Goal: Information Seeking & Learning: Learn about a topic

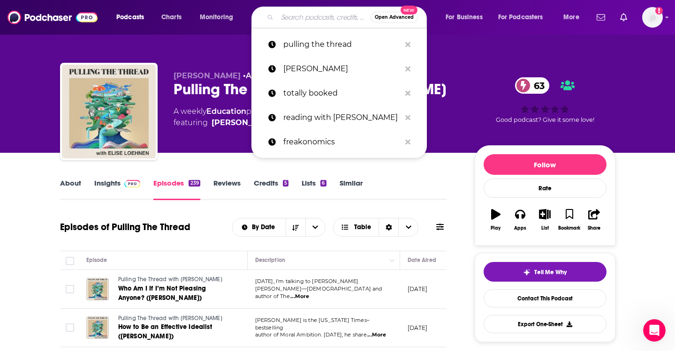
click at [304, 20] on input "Search podcasts, credits, & more..." at bounding box center [323, 17] width 93 height 15
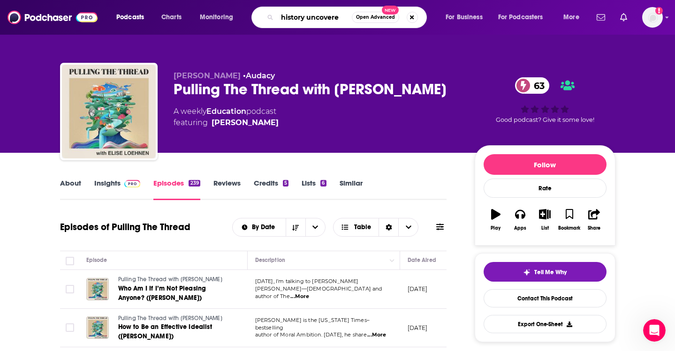
type input "history uncovered"
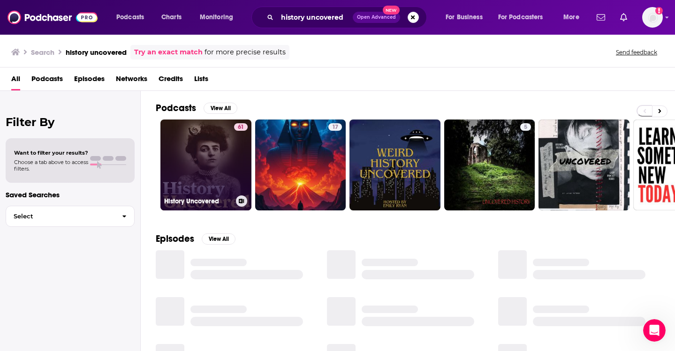
click at [190, 165] on link "61 History Uncovered" at bounding box center [205, 165] width 91 height 91
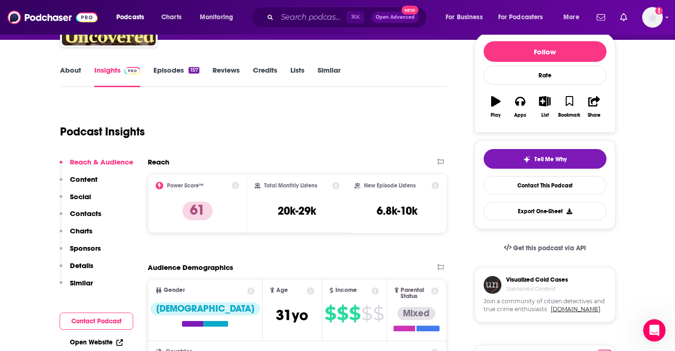
scroll to position [125, 0]
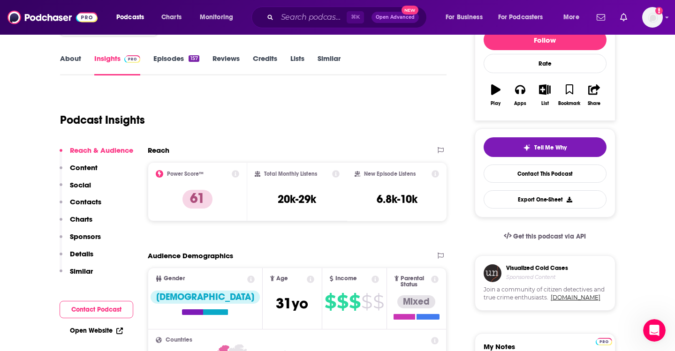
click at [299, 9] on div "⌘ K Open Advanced New" at bounding box center [338, 18] width 175 height 22
click at [299, 21] on input "Search podcasts, credits, & more..." at bounding box center [311, 17] width 69 height 15
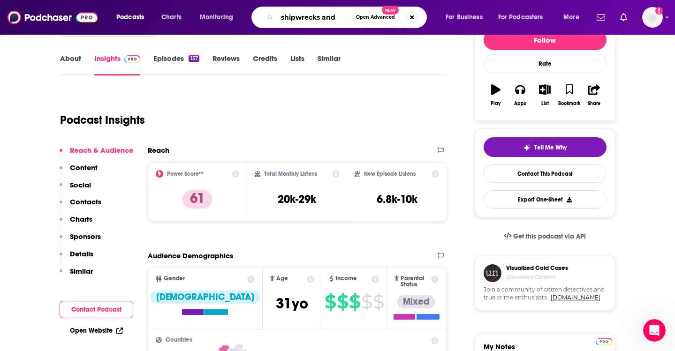
type input "shipwrecks and"
click at [298, 22] on input "shipwrecks and" at bounding box center [314, 17] width 75 height 15
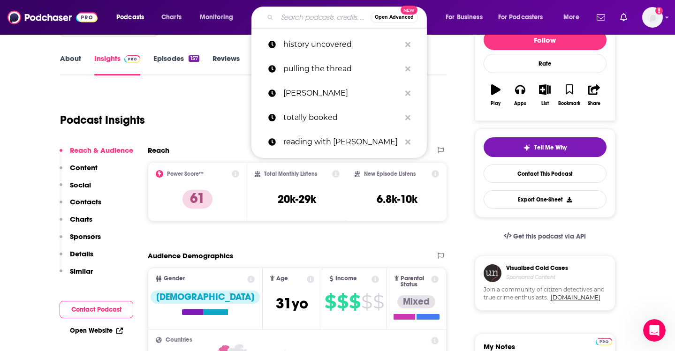
paste input "My Favorite Murder"
type input "My Favorite Murder"
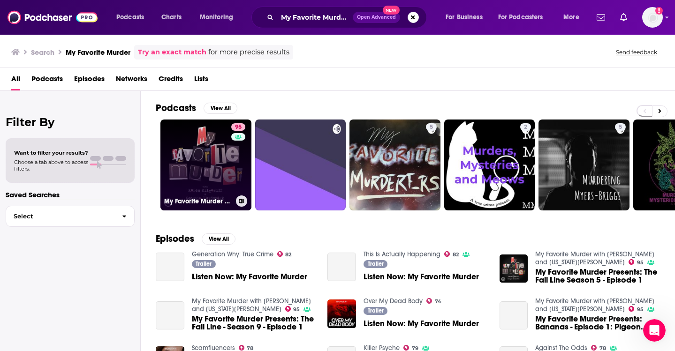
click at [210, 161] on link "95 My Favorite Murder with [PERSON_NAME] and [US_STATE][PERSON_NAME]" at bounding box center [205, 165] width 91 height 91
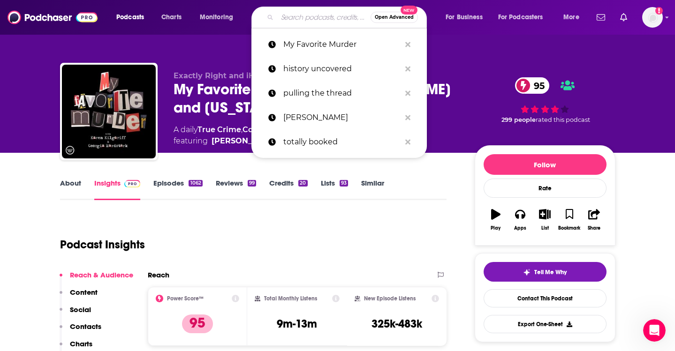
click at [311, 20] on input "Search podcasts, credits, & more..." at bounding box center [323, 17] width 93 height 15
paste input "The Rest is History"
type input "The Rest is History"
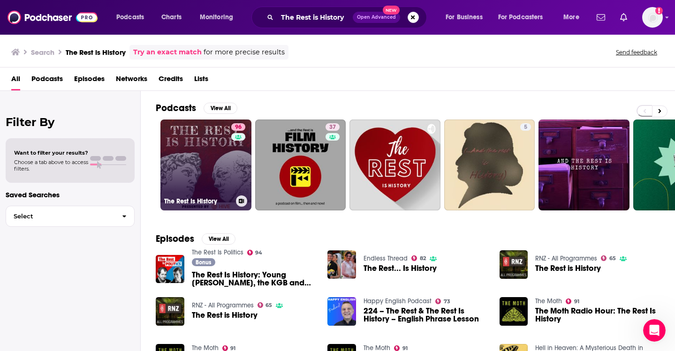
click at [221, 169] on link "96 The Rest Is History" at bounding box center [205, 165] width 91 height 91
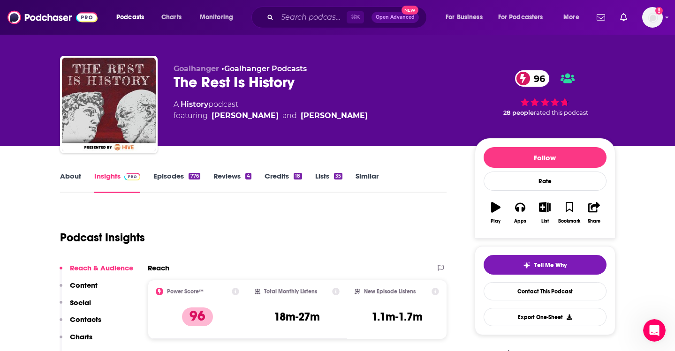
scroll to position [6, 0]
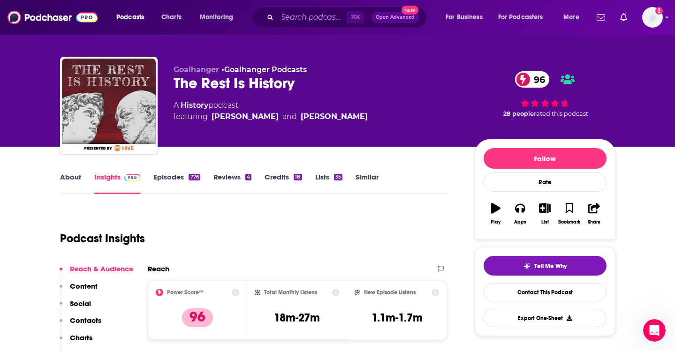
click at [167, 176] on link "Episodes 776" at bounding box center [176, 184] width 46 height 22
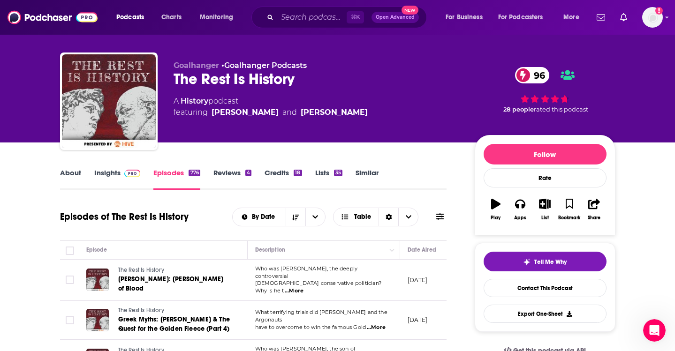
click at [106, 167] on div "About Insights Episodes 776 Reviews 4 Credits 18 Lists 35 Similar" at bounding box center [253, 178] width 387 height 23
click at [101, 173] on link "Insights" at bounding box center [117, 179] width 46 height 22
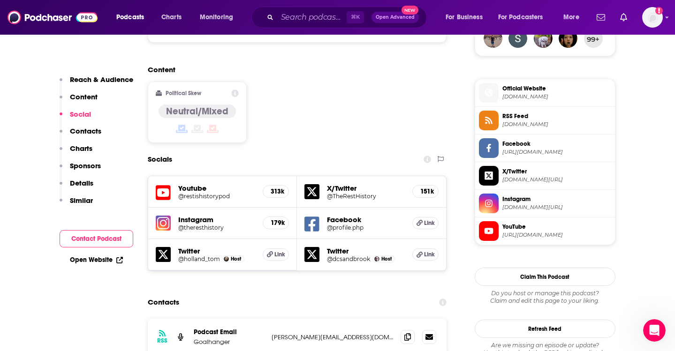
scroll to position [794, 0]
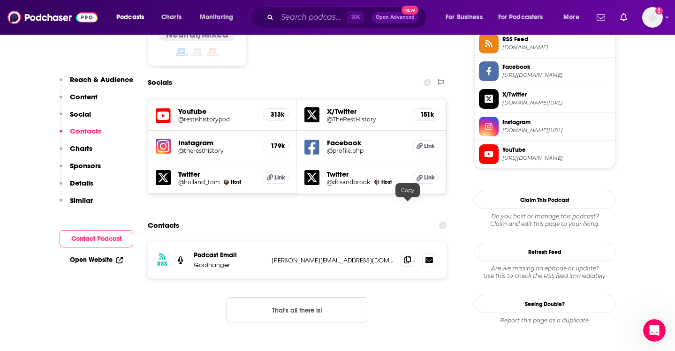
click at [403, 253] on span at bounding box center [407, 260] width 14 height 14
click at [404, 253] on span at bounding box center [407, 260] width 14 height 14
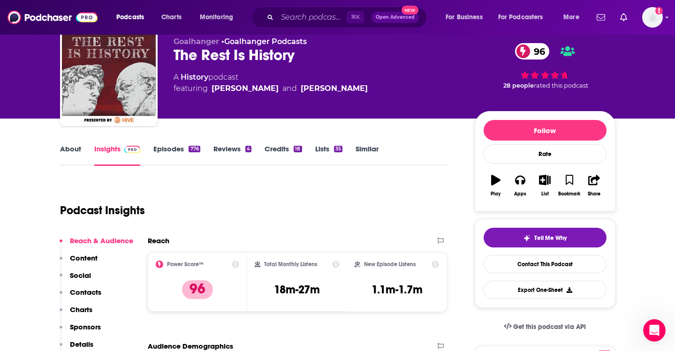
scroll to position [25, 0]
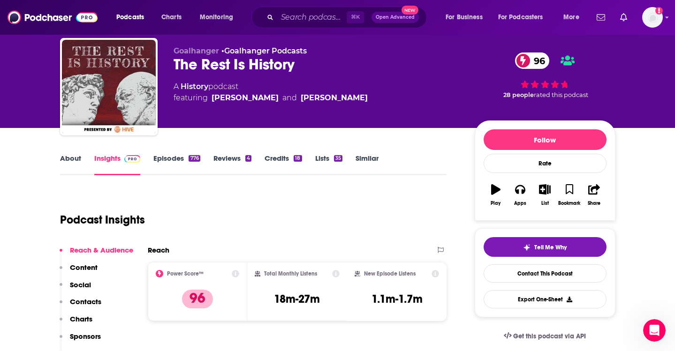
click at [183, 63] on div "The Rest Is History 96" at bounding box center [316, 64] width 286 height 18
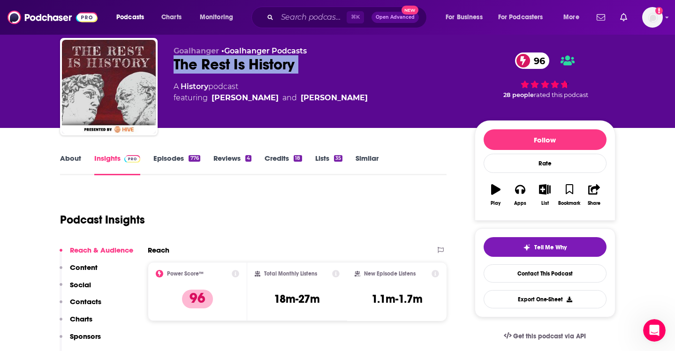
click at [183, 63] on div "The Rest Is History 96" at bounding box center [316, 64] width 286 height 18
copy div "The Rest Is History 96"
